Goal: Task Accomplishment & Management: Use online tool/utility

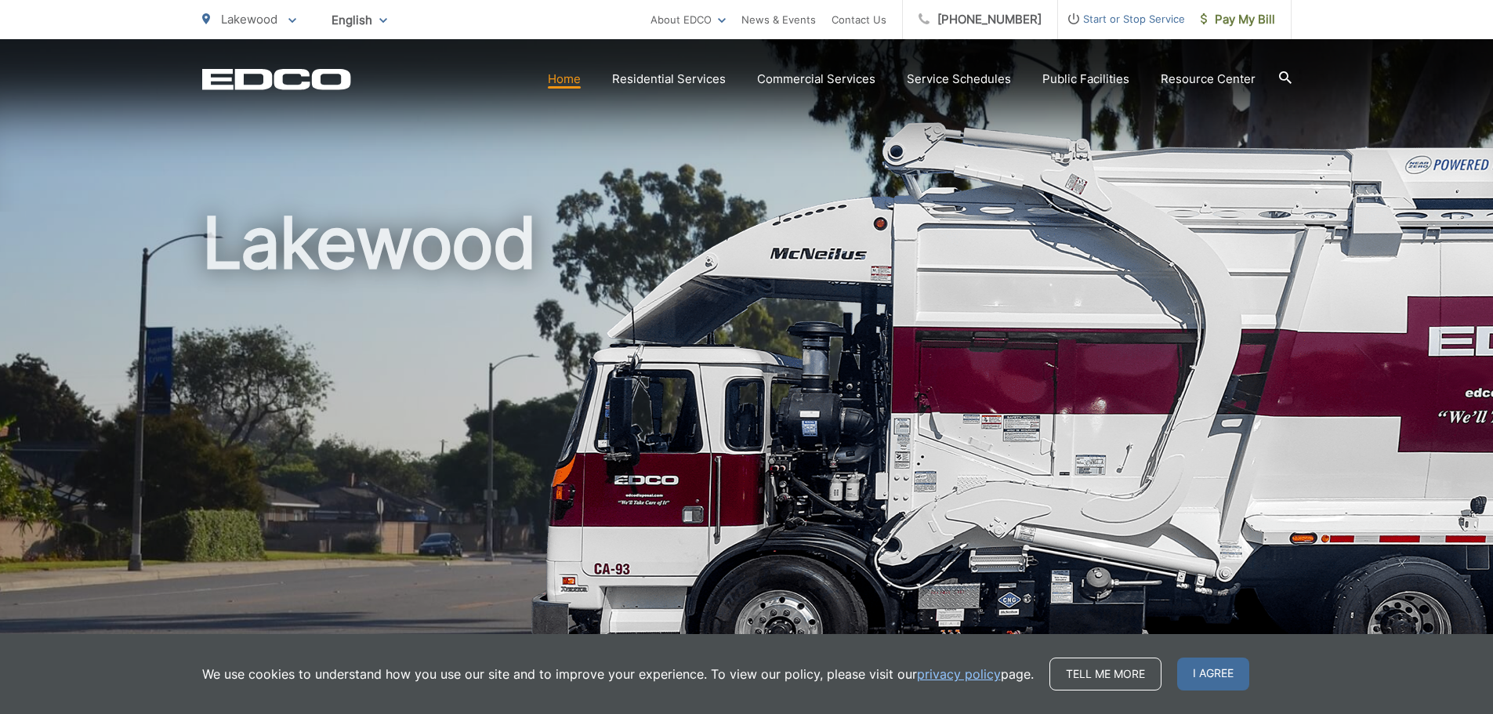
click at [239, 24] on span "Lakewood" at bounding box center [249, 19] width 56 height 15
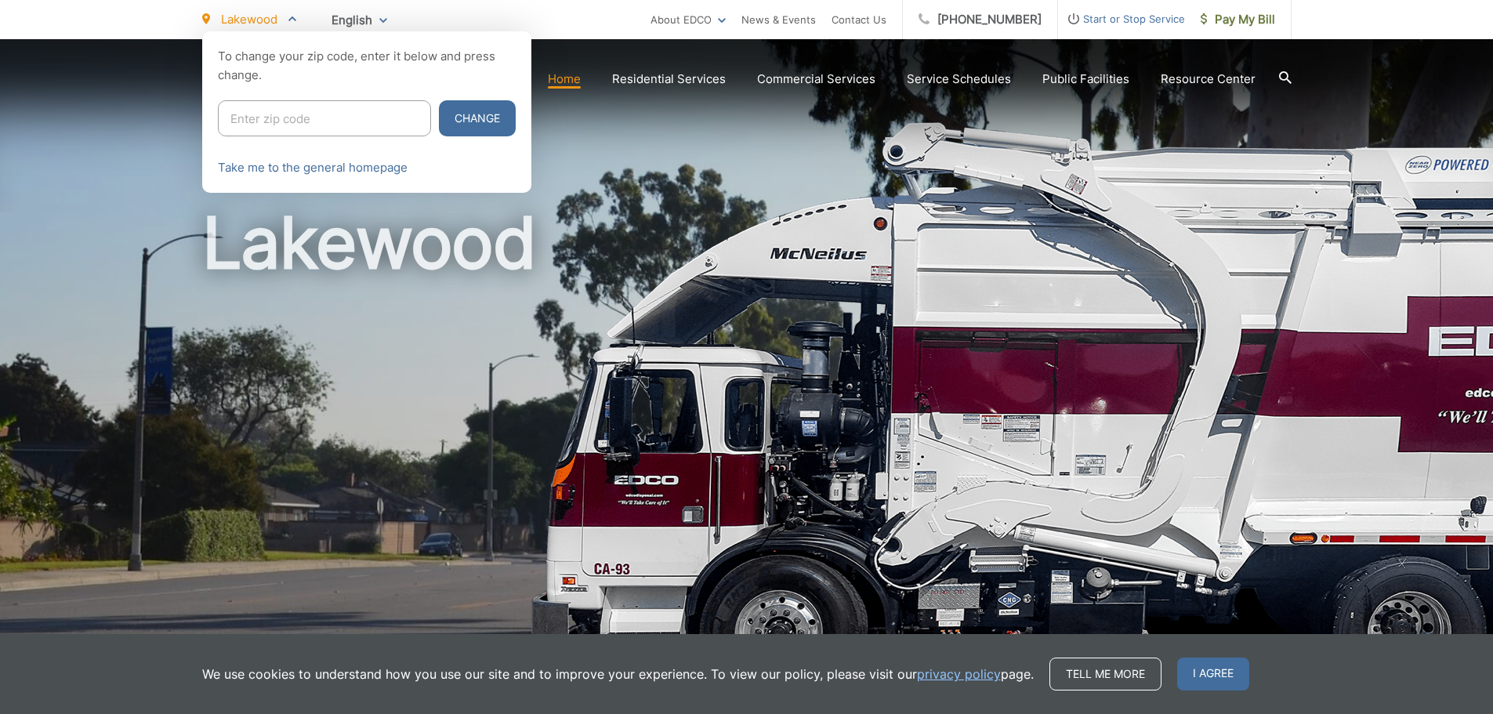
click at [319, 133] on input "Enter zip code" at bounding box center [324, 118] width 213 height 36
type input "92020"
click at [439, 100] on button "Change" at bounding box center [477, 118] width 77 height 36
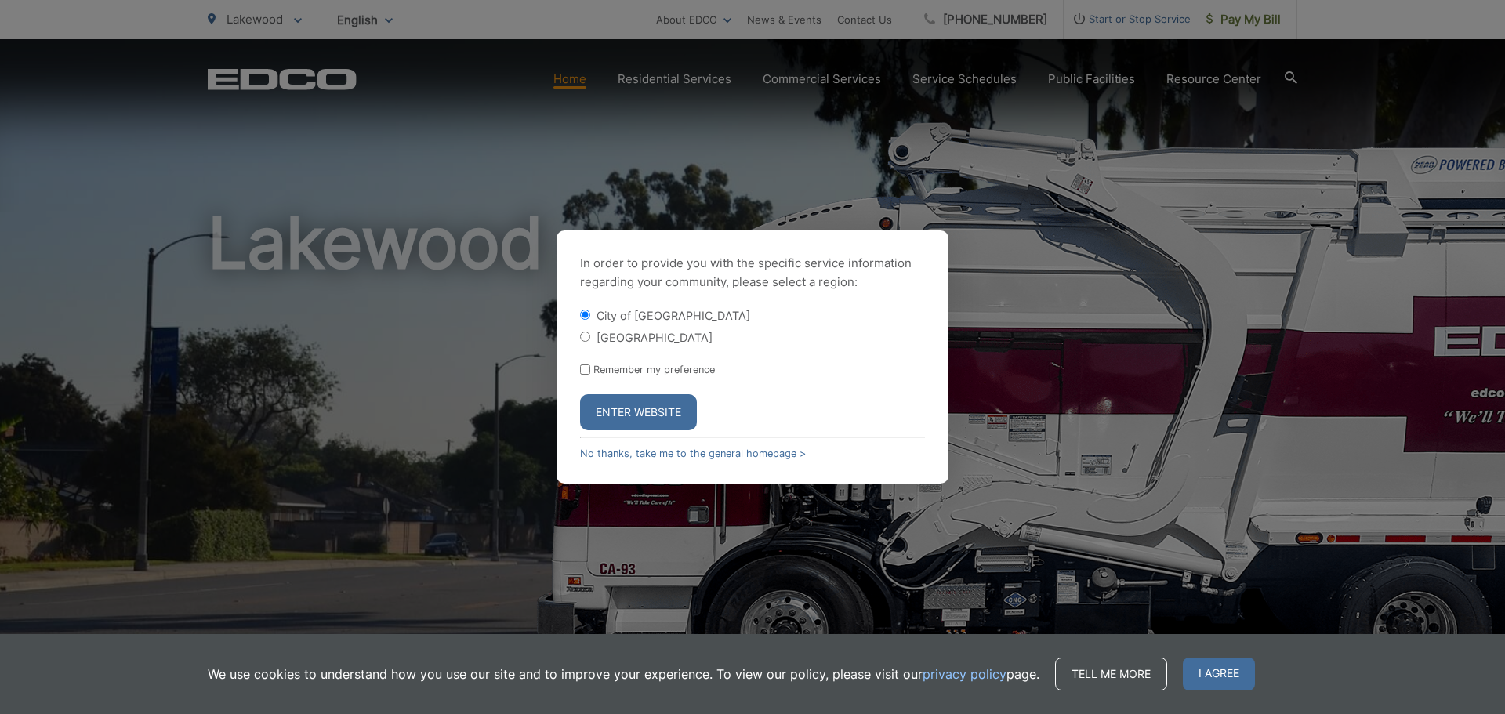
click at [673, 400] on button "Enter Website" at bounding box center [638, 412] width 117 height 36
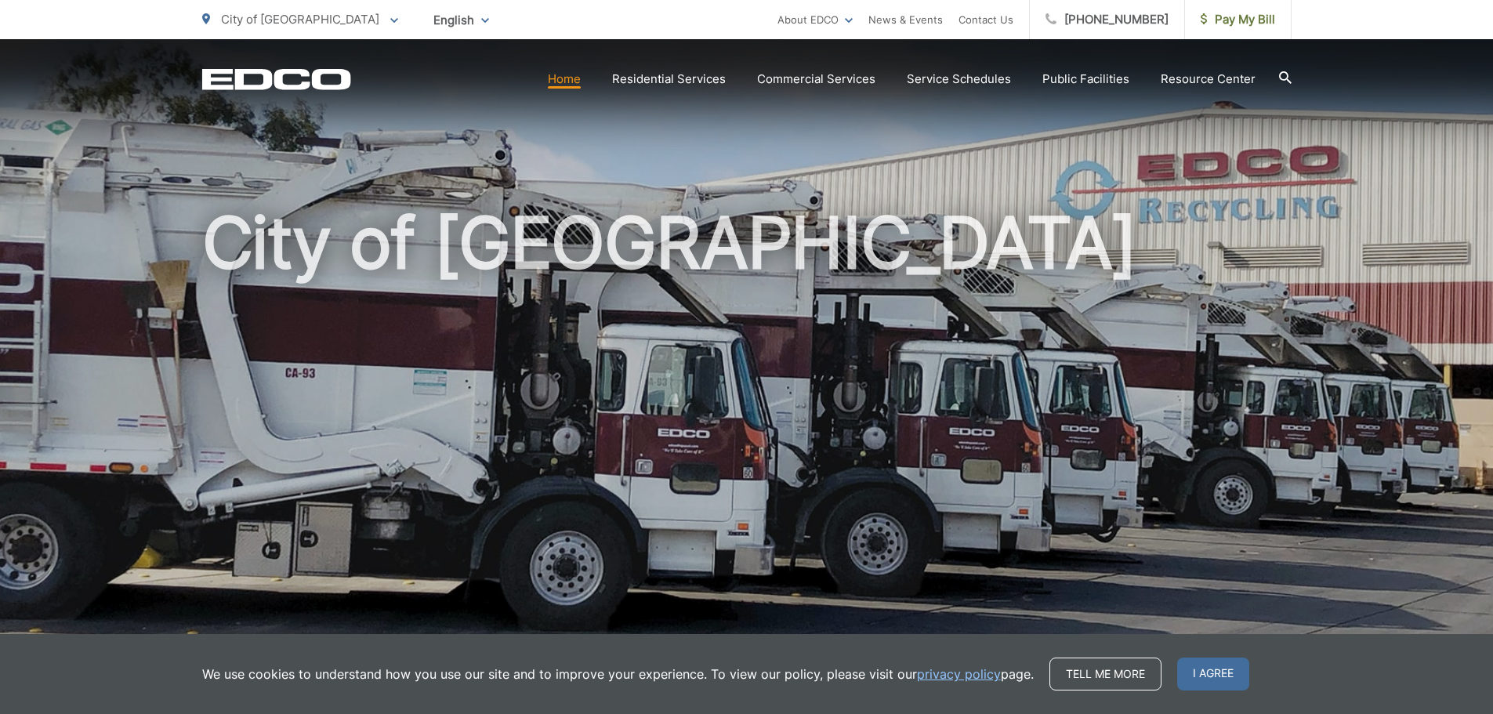
click at [1282, 74] on icon at bounding box center [1285, 77] width 13 height 13
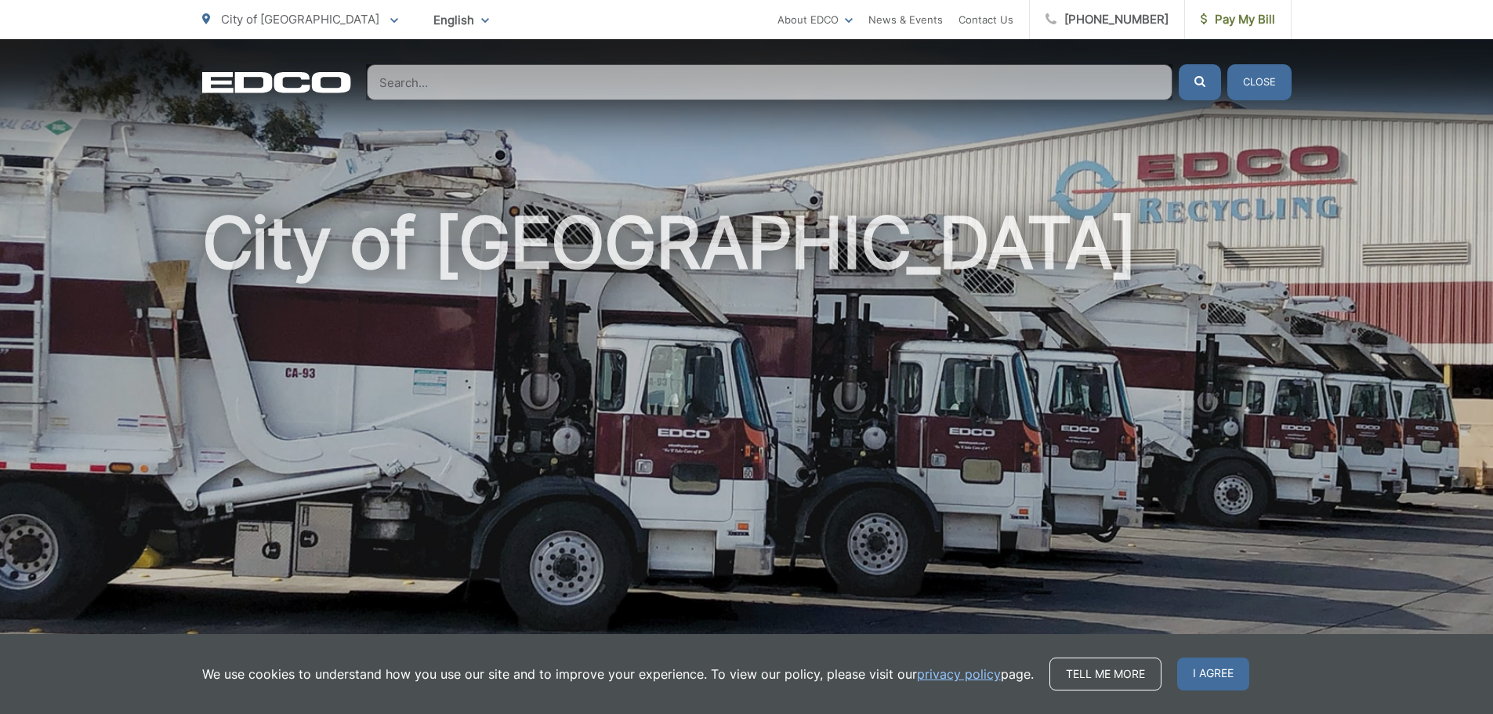
click at [868, 92] on input "Search" at bounding box center [770, 82] width 806 height 36
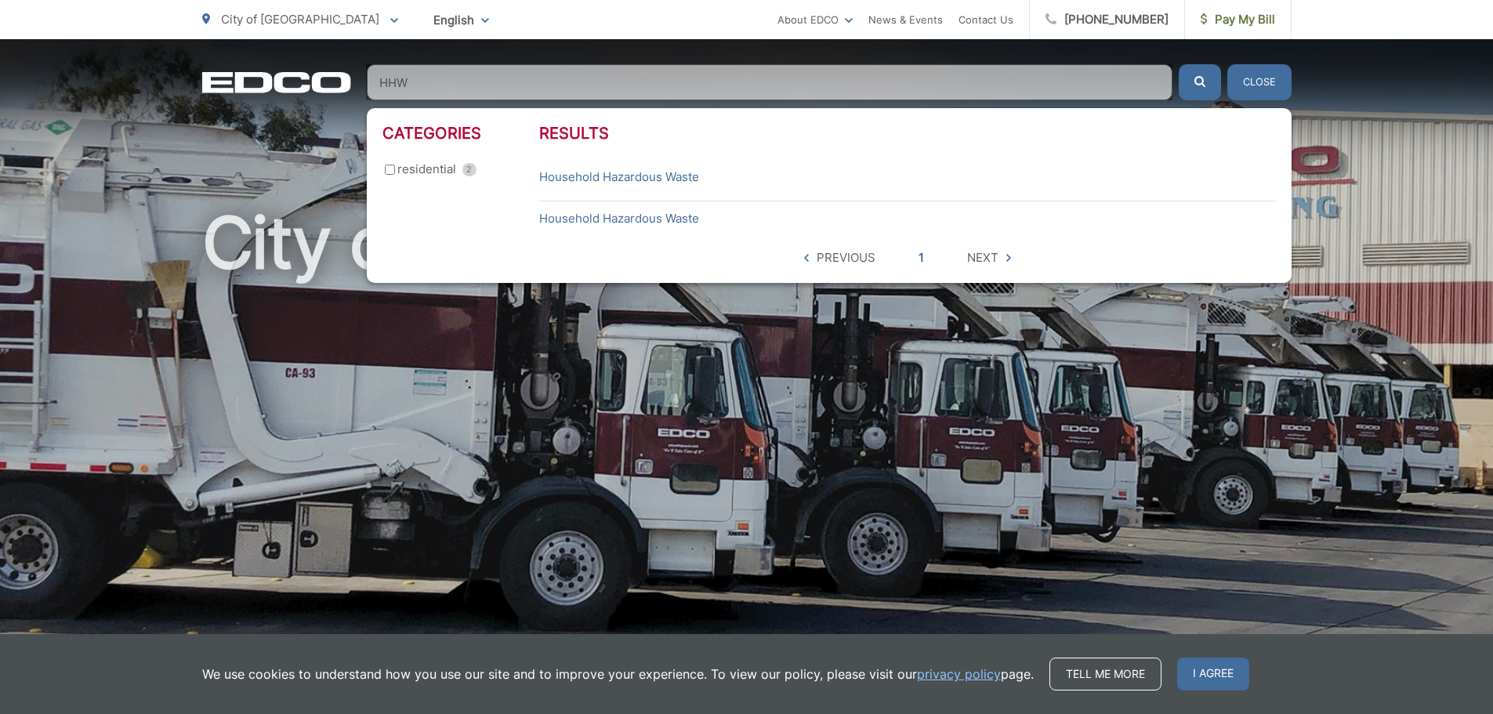
type input "HHW"
click at [1179, 64] on button "submit" at bounding box center [1200, 82] width 42 height 36
click at [599, 176] on link "Household Hazardous Waste" at bounding box center [619, 177] width 160 height 19
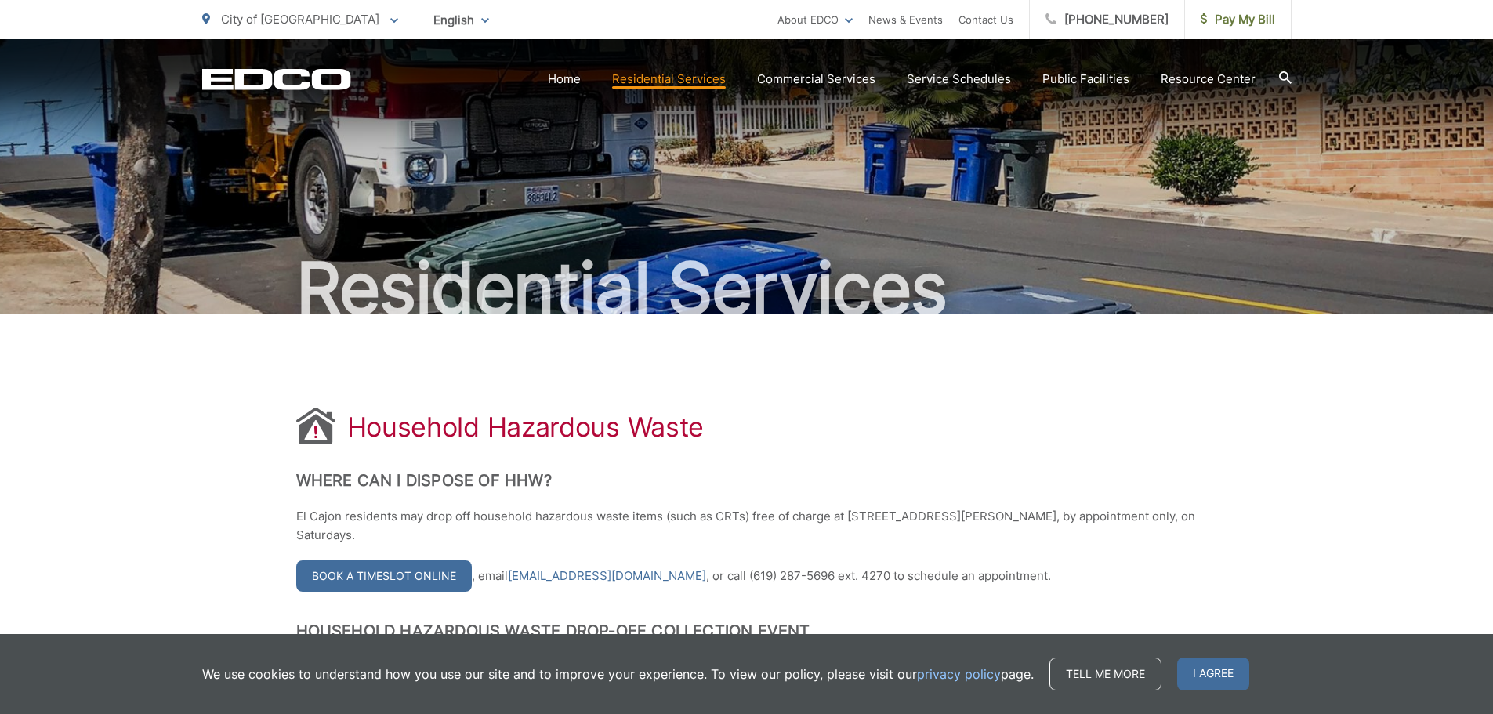
click at [433, 585] on link "Book a Timeslot Online" at bounding box center [384, 575] width 176 height 31
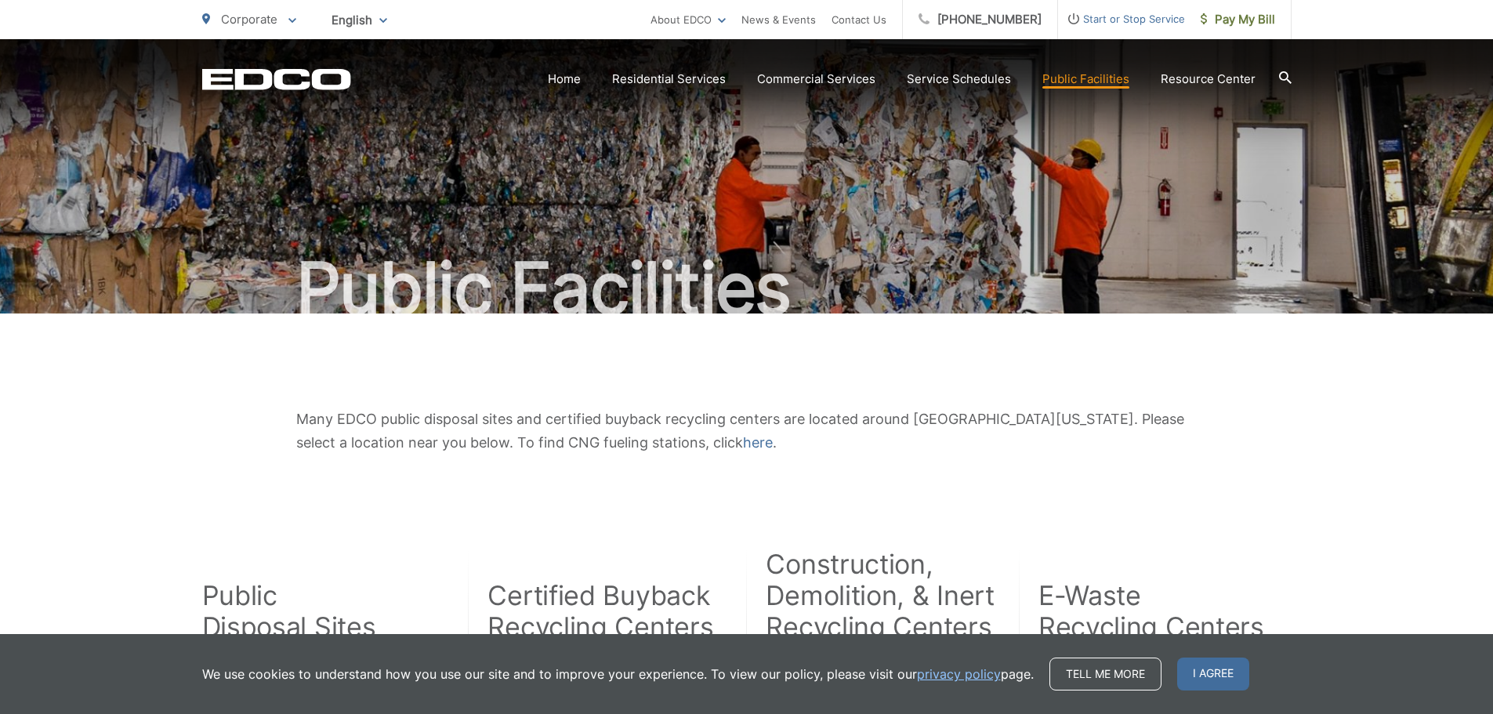
click at [245, 18] on span "Corporate" at bounding box center [249, 19] width 56 height 15
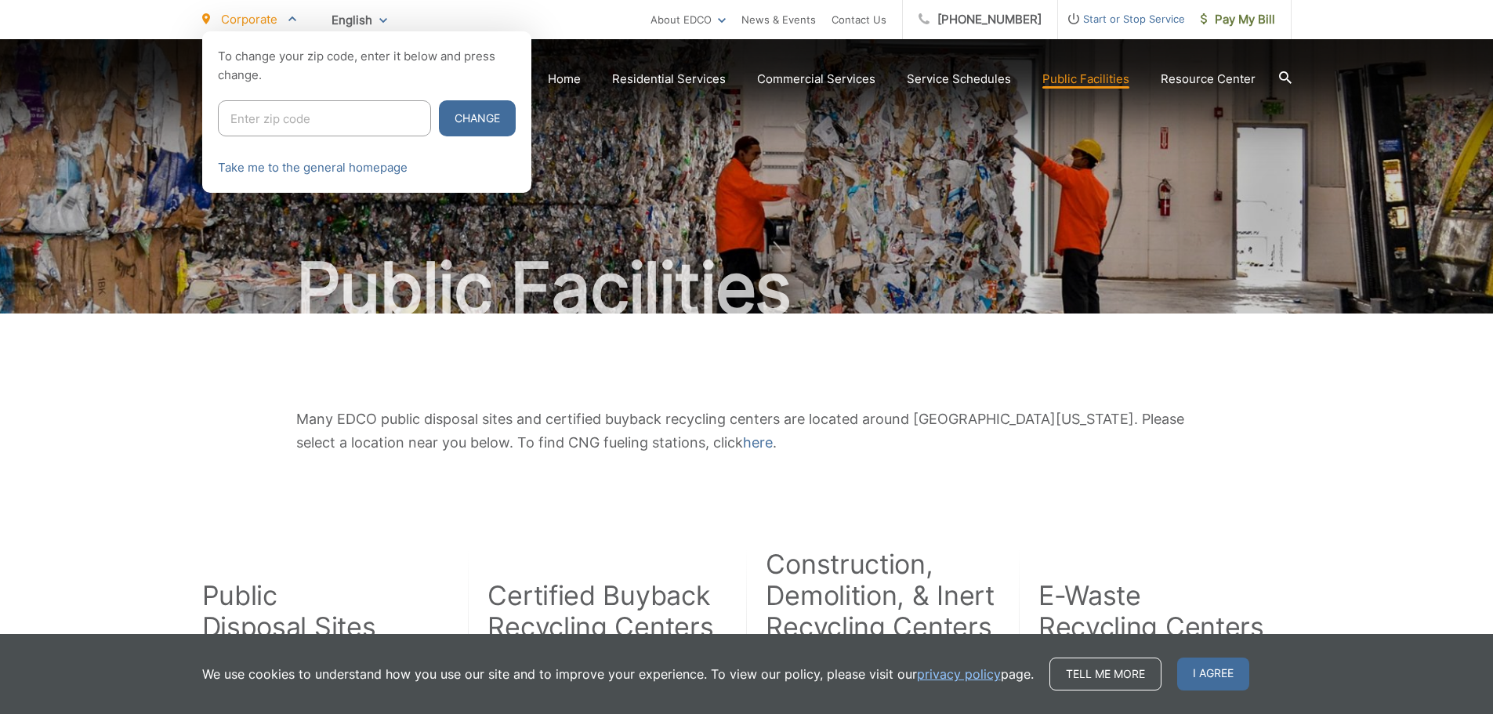
click at [285, 112] on input "Enter zip code" at bounding box center [324, 118] width 213 height 36
click at [288, 118] on input "Enter zip code" at bounding box center [324, 118] width 213 height 36
type input "92025"
click at [439, 100] on button "Change" at bounding box center [477, 118] width 77 height 36
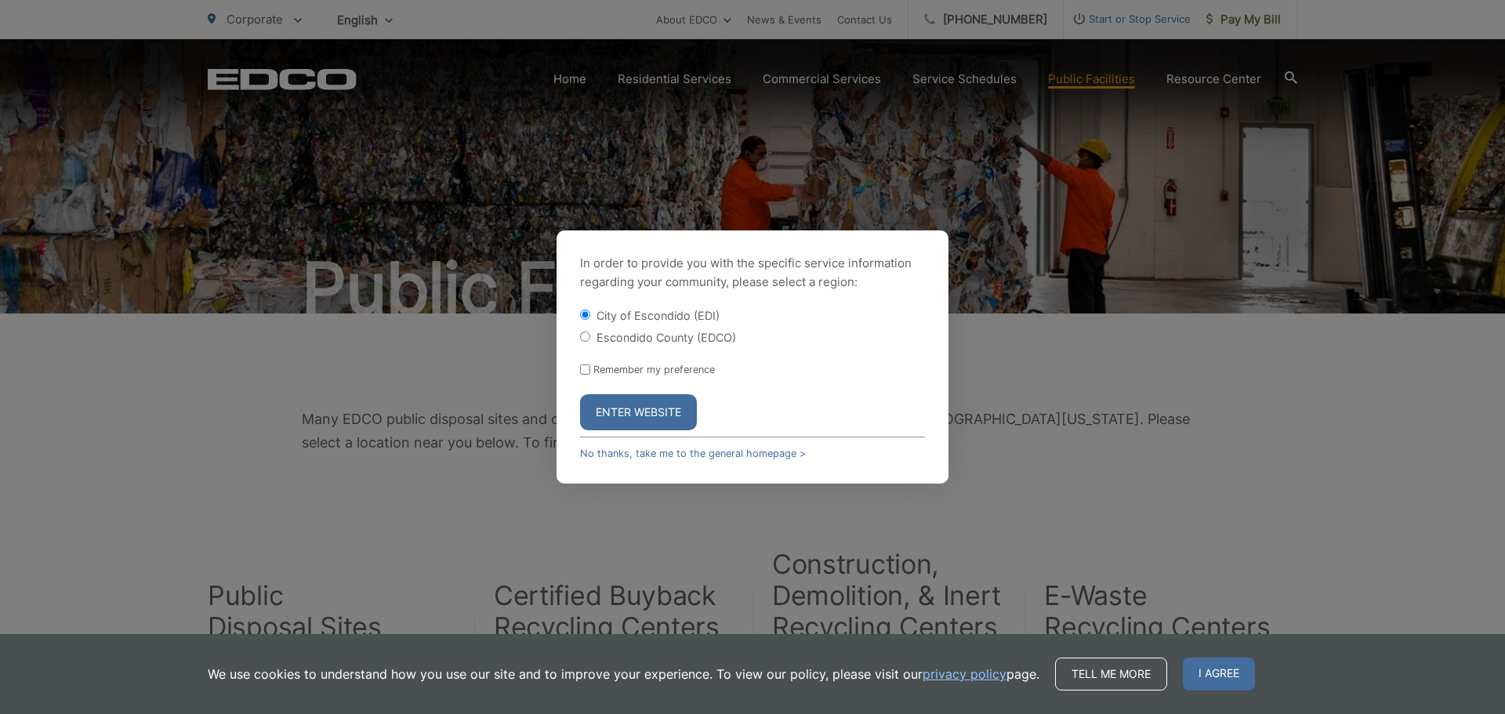
click at [626, 419] on button "Enter Website" at bounding box center [638, 412] width 117 height 36
